Goal: Find specific page/section: Find specific page/section

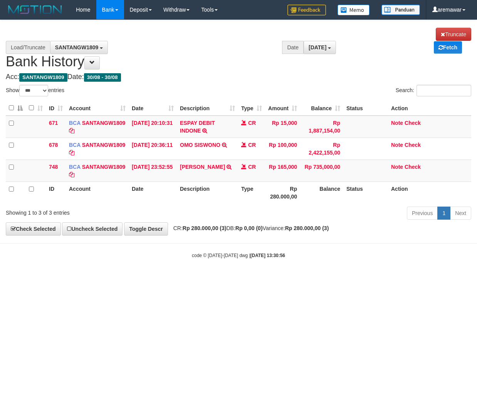
select select "***"
click at [191, 29] on h1 "**********" at bounding box center [238, 49] width 465 height 42
